Goal: Navigation & Orientation: Find specific page/section

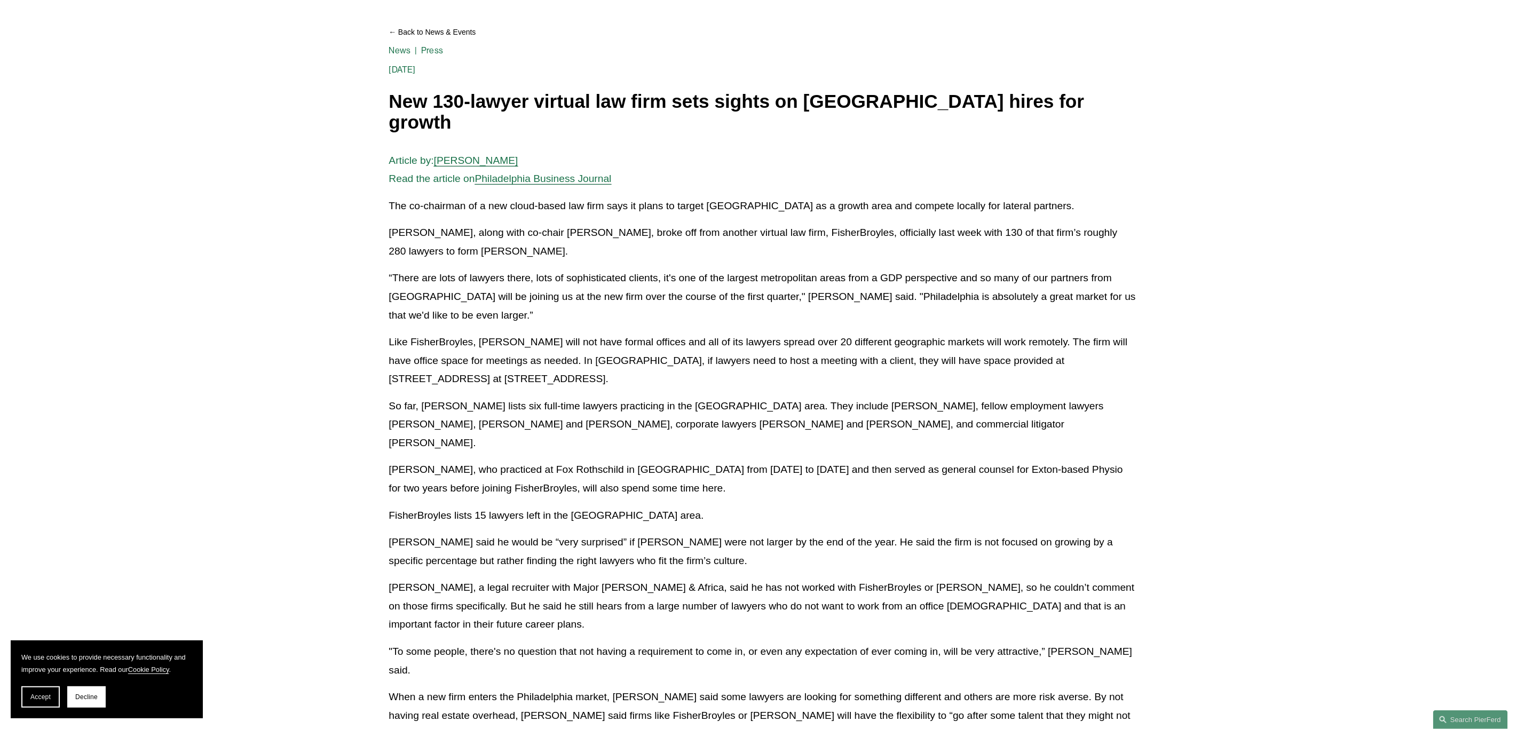
scroll to position [160, 0]
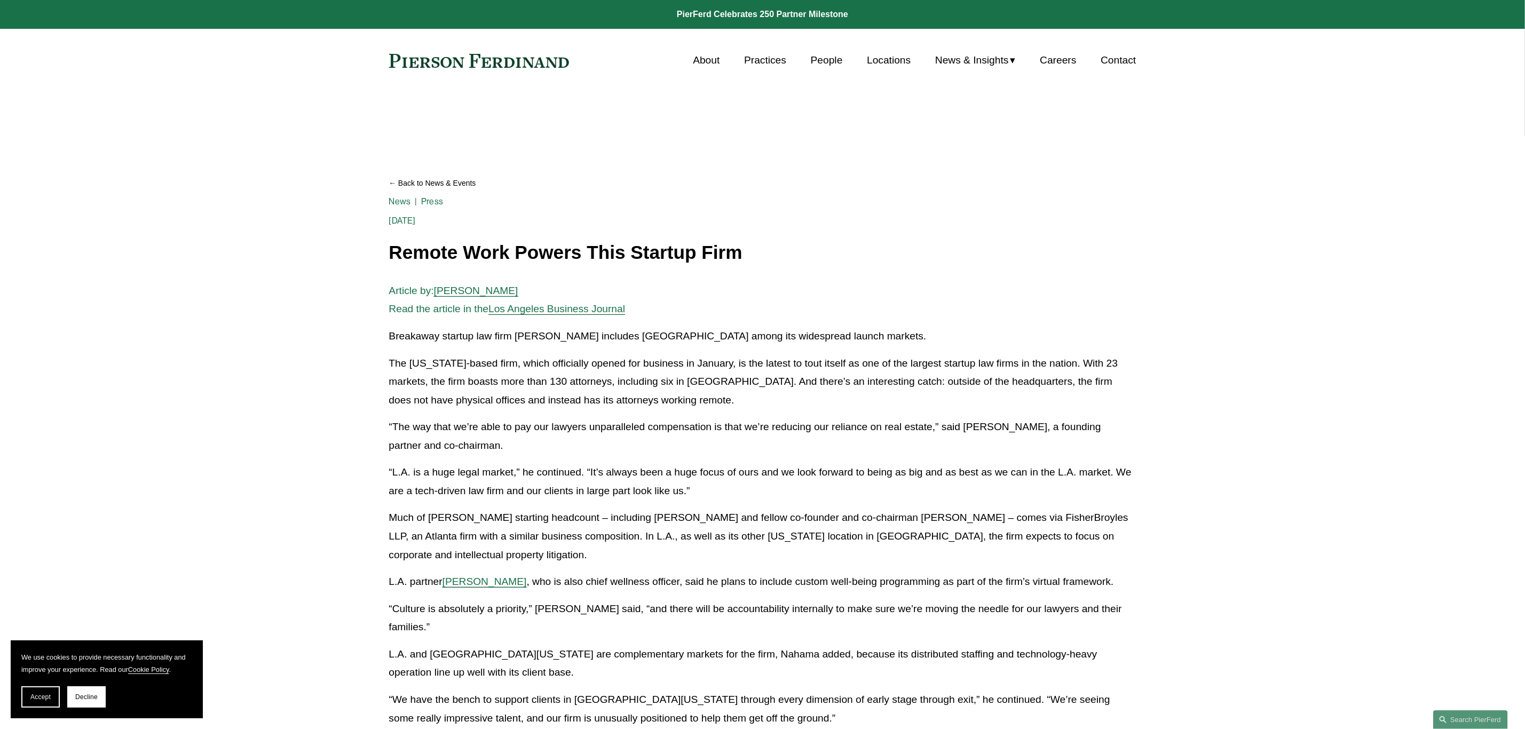
click at [887, 62] on link "Locations" at bounding box center [889, 60] width 44 height 20
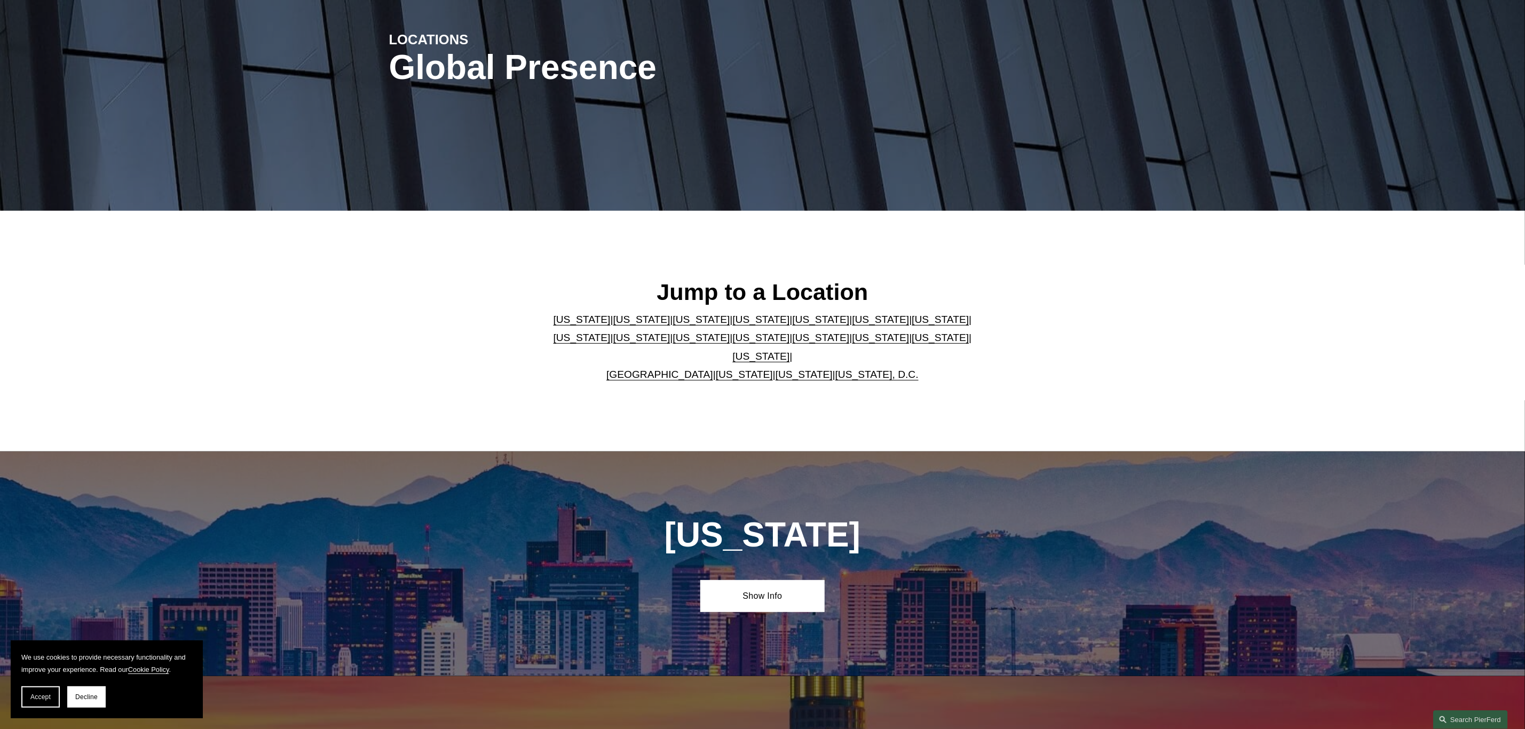
scroll to position [400, 0]
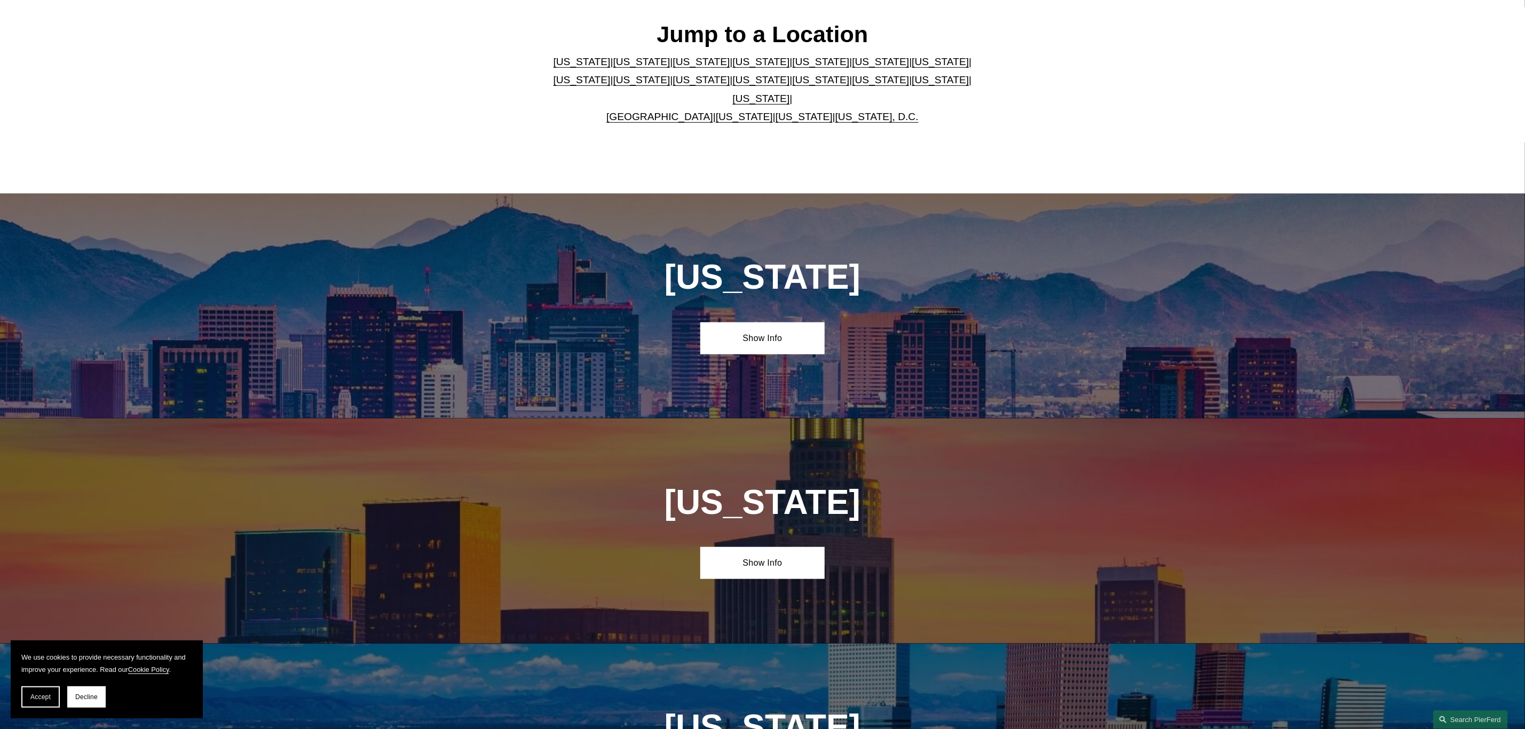
click at [855, 111] on link "[US_STATE], D.C." at bounding box center [876, 116] width 83 height 11
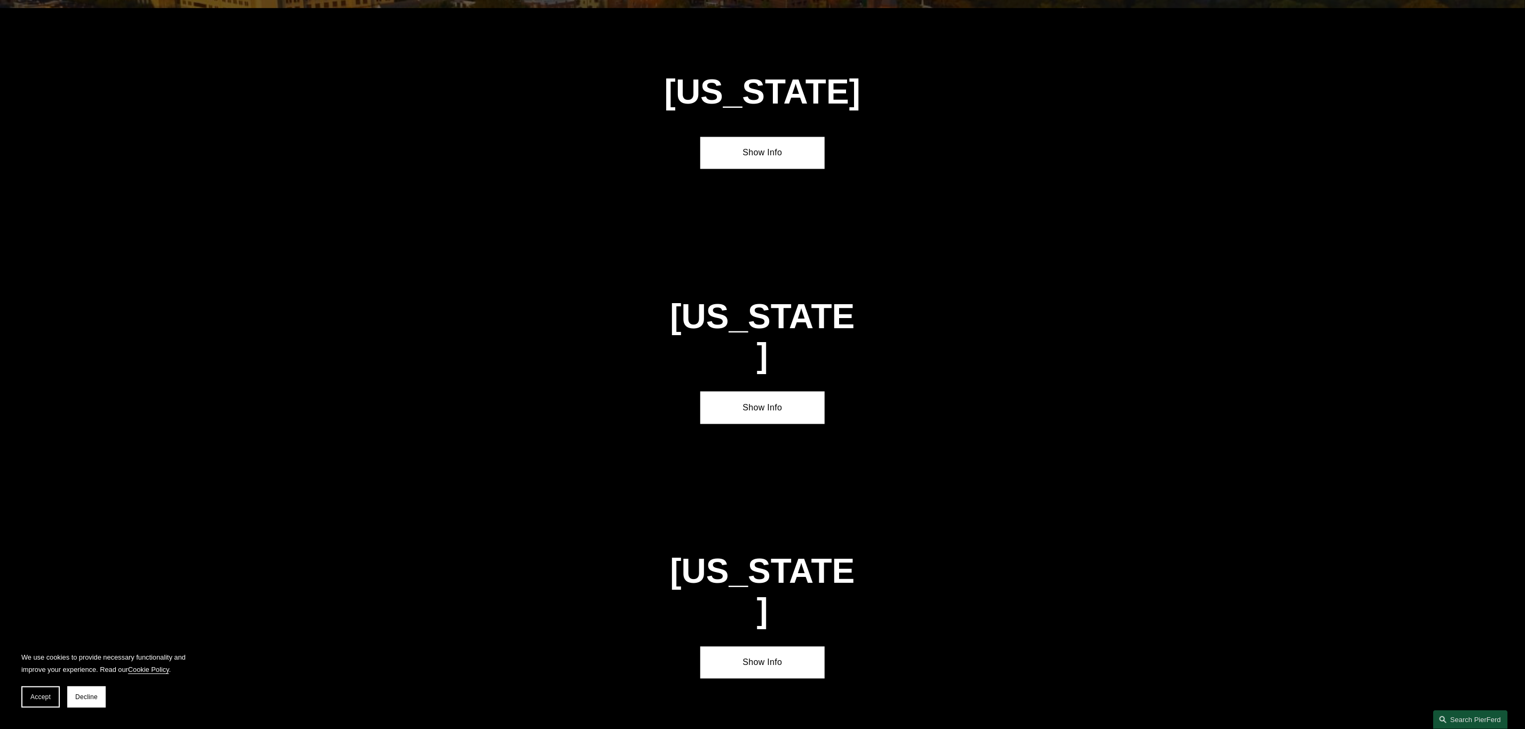
scroll to position [1164, 0]
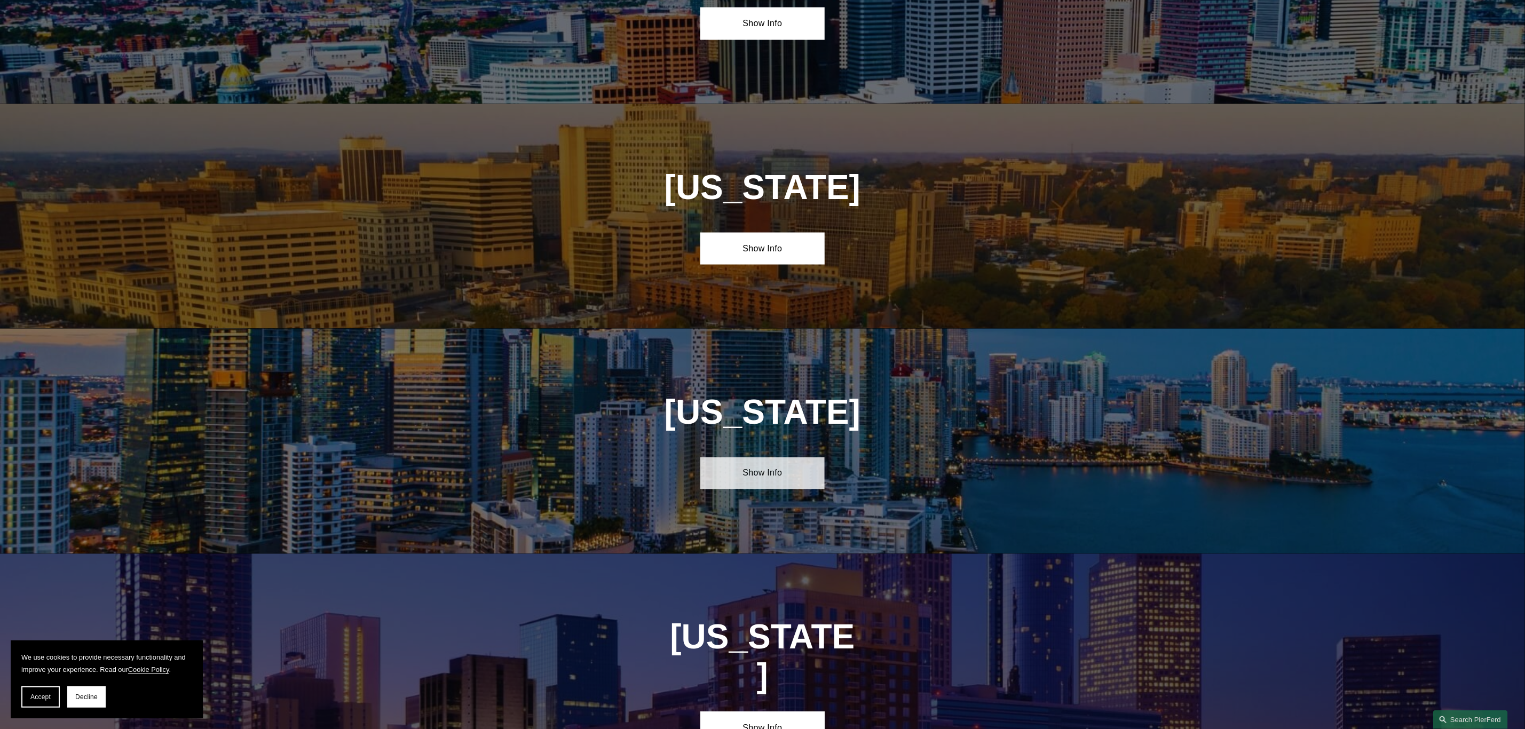
click at [754, 472] on link "Show Info" at bounding box center [762, 473] width 124 height 32
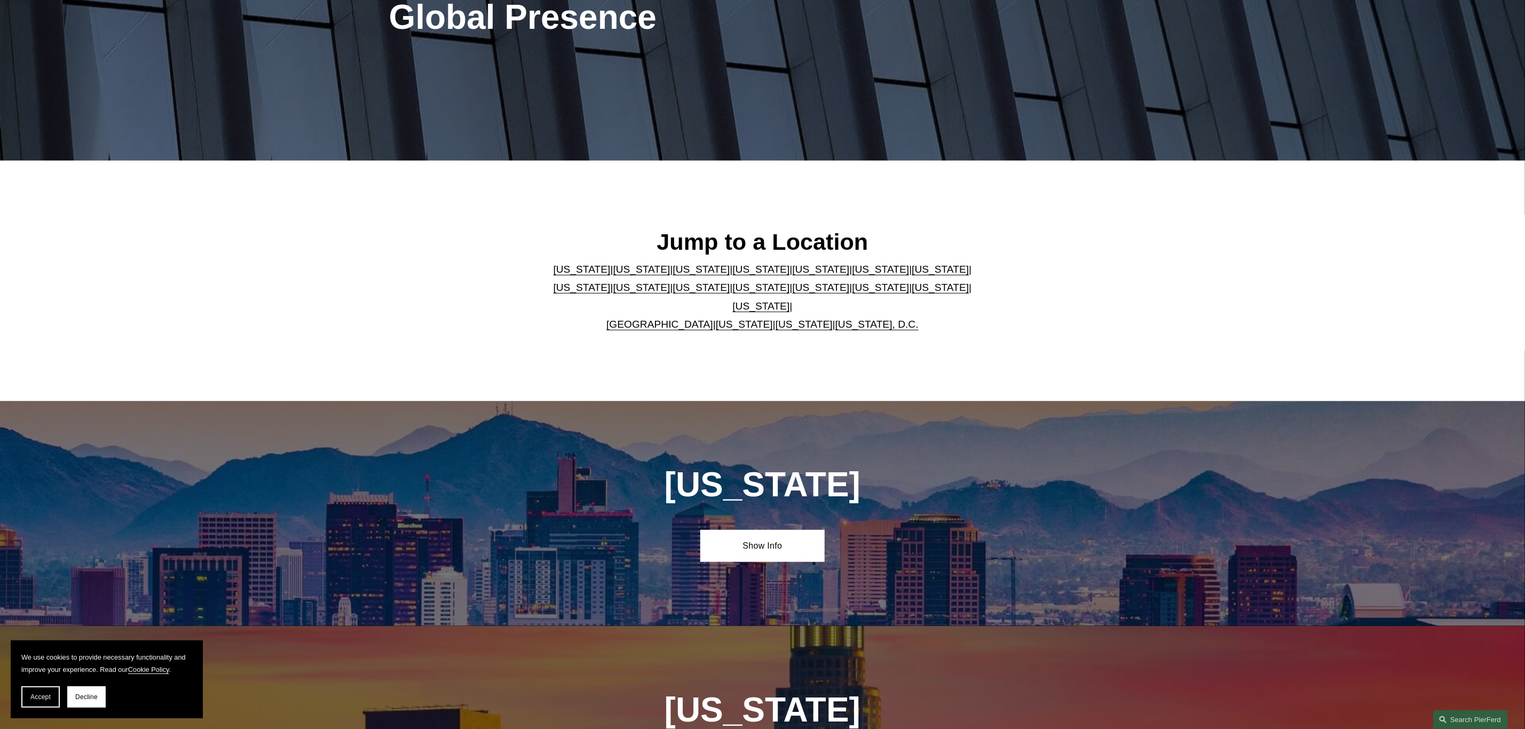
scroll to position [0, 0]
